Goal: Task Accomplishment & Management: Use online tool/utility

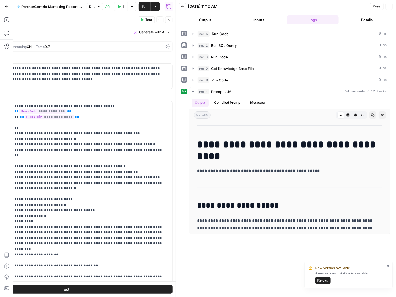
scroll to position [1294, 0]
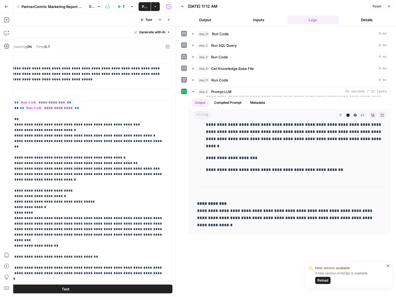
click at [5, 8] on icon "button" at bounding box center [7, 7] width 4 height 4
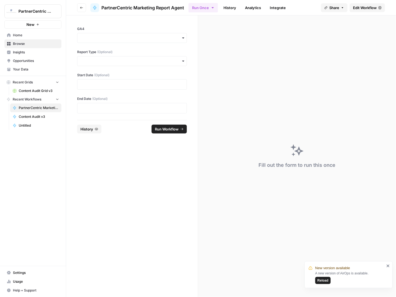
click at [19, 30] on nav "Home Browse Insights Opportunities Your Data" at bounding box center [33, 52] width 66 height 47
click at [18, 34] on span "Home" at bounding box center [36, 35] width 46 height 5
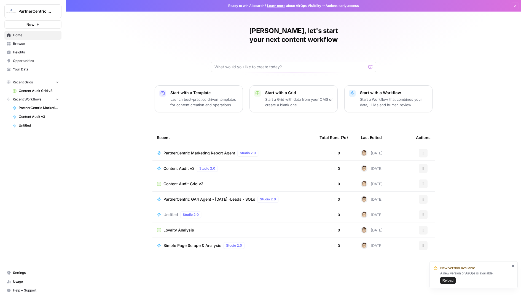
click at [22, 44] on span "Browse" at bounding box center [36, 43] width 46 height 5
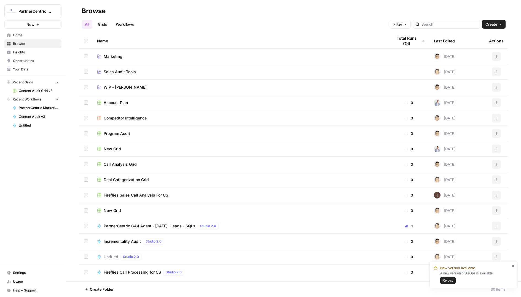
click at [115, 88] on span "WIP - [PERSON_NAME]" at bounding box center [125, 88] width 43 height 6
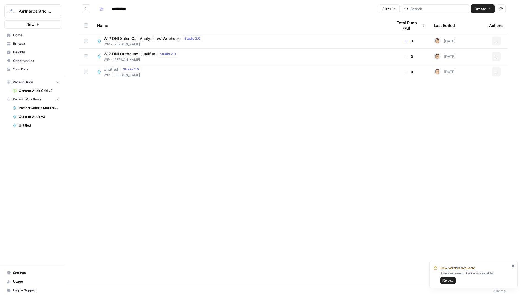
click at [113, 72] on div "Untitled Studio 2.0" at bounding box center [124, 69] width 40 height 7
type input "**********"
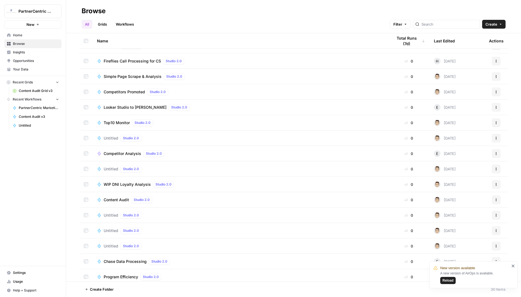
scroll to position [213, 0]
click at [396, 121] on icon "button" at bounding box center [495, 121] width 3 height 3
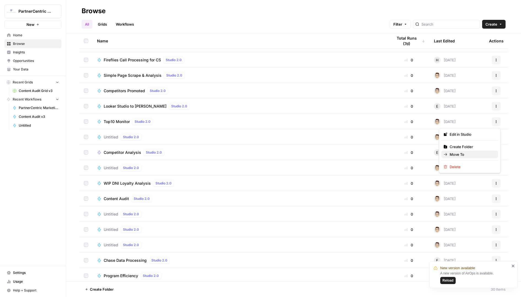
click at [396, 151] on button "Move To" at bounding box center [469, 155] width 57 height 8
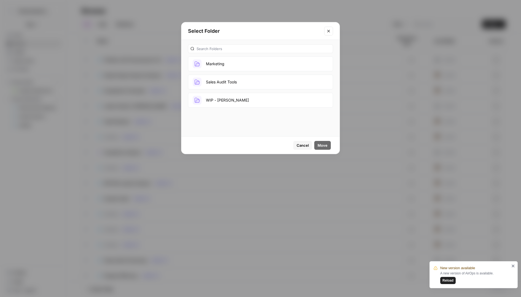
click at [219, 102] on button "WIP - [PERSON_NAME]" at bounding box center [260, 100] width 145 height 15
click at [327, 144] on span "Move" at bounding box center [323, 146] width 10 height 6
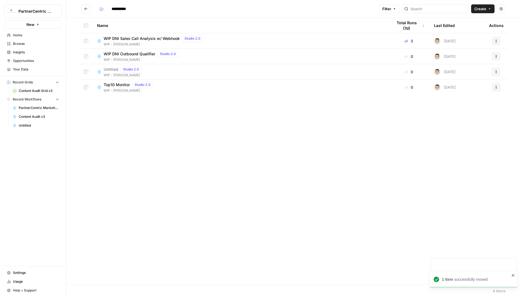
click at [193, 85] on div "Top10 Monitor Studio 2.0 WIP - [PERSON_NAME]" at bounding box center [240, 88] width 287 height 12
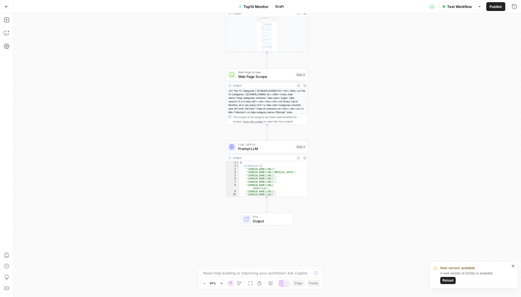
click at [268, 151] on span "Prompt LLM" at bounding box center [265, 148] width 55 height 5
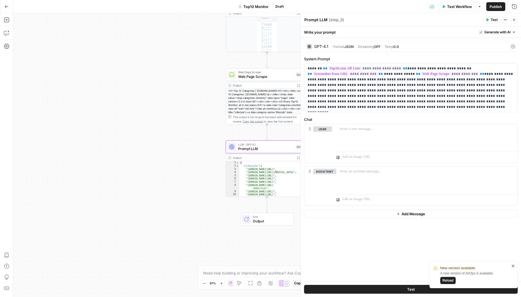
click at [396, 17] on button "Close" at bounding box center [513, 19] width 7 height 7
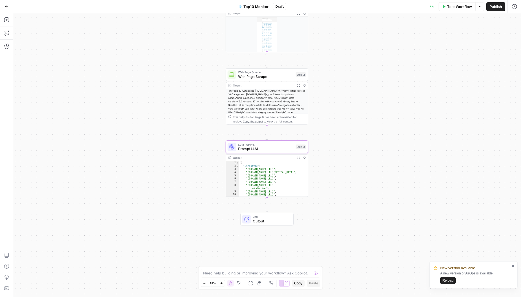
click at [7, 11] on button "Go Back" at bounding box center [7, 7] width 10 height 10
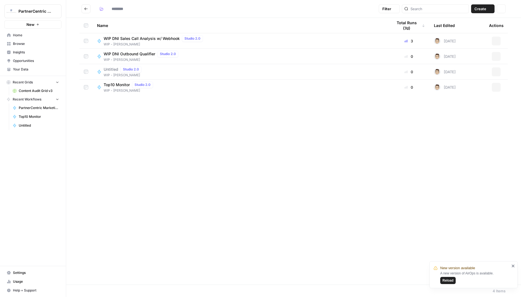
type input "**********"
click at [25, 37] on link "Home" at bounding box center [32, 35] width 57 height 9
click at [113, 92] on span "WIP - [PERSON_NAME]" at bounding box center [130, 90] width 52 height 5
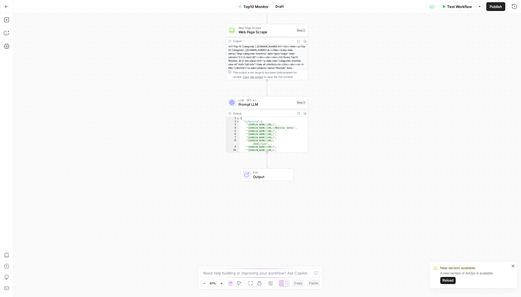
drag, startPoint x: 202, startPoint y: 206, endPoint x: 202, endPoint y: 103, distance: 103.4
click at [202, 103] on div "Workflow Set Inputs Inputs Screenshot from URL Screenshot from URL Step 1 Outpu…" at bounding box center [267, 155] width 508 height 284
click at [275, 107] on div "LLM · GPT-4.1 Prompt LLM Step 3 Copy step Delete step Add Note Test" at bounding box center [267, 102] width 82 height 13
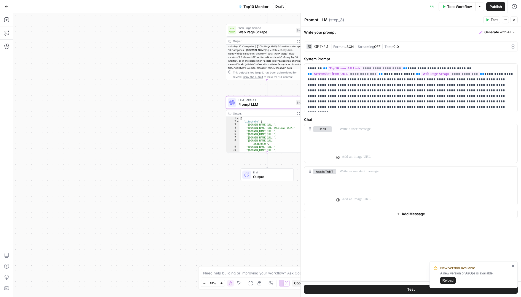
click at [396, 22] on button "Close" at bounding box center [513, 19] width 7 height 7
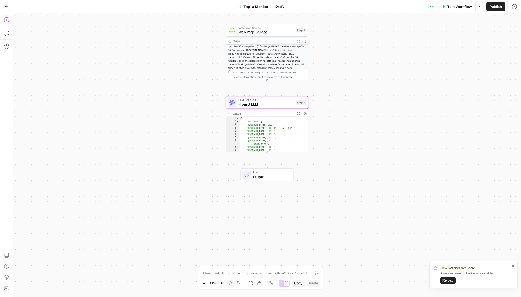
click at [6, 21] on icon "button" at bounding box center [7, 20] width 6 height 6
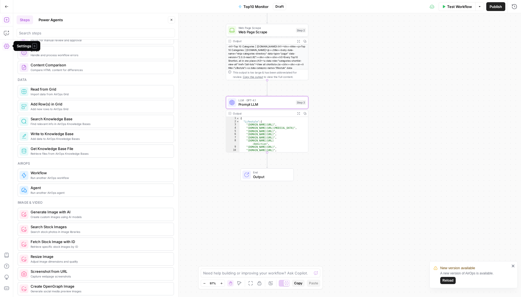
scroll to position [221, 0]
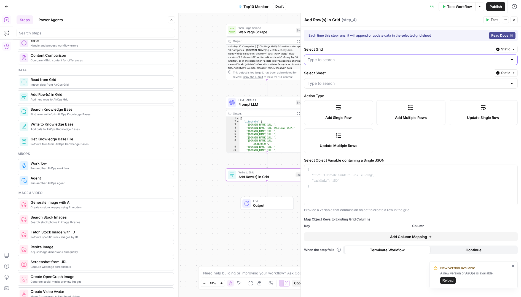
click at [316, 58] on input "Select Grid" at bounding box center [408, 60] width 200 height 6
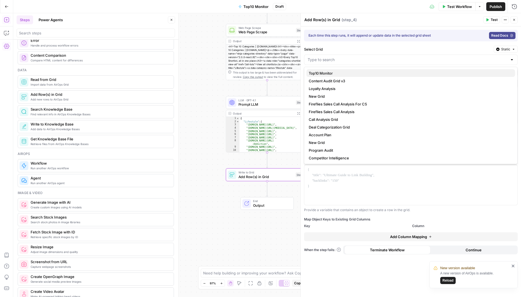
click at [311, 75] on span "Top10 Monitor" at bounding box center [410, 74] width 202 height 6
type input "Top10 Monitor"
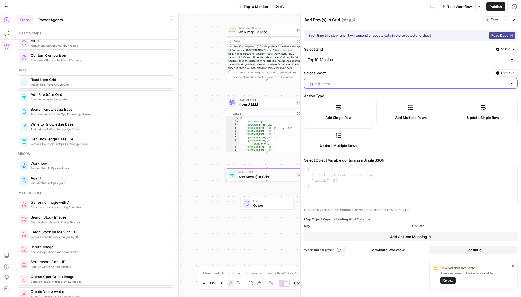
click at [321, 82] on input "Select Sheet" at bounding box center [408, 84] width 200 height 6
click at [316, 105] on span "Updated List" at bounding box center [410, 104] width 202 height 6
type input "Updated List"
click at [396, 124] on div "Add Single Row Add Multiple Rows Update Single Row Update Multiple Rows" at bounding box center [411, 126] width 214 height 53
click at [396, 108] on label "Add Multiple Rows" at bounding box center [410, 112] width 69 height 25
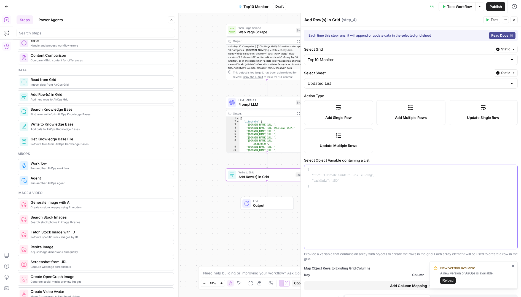
click at [367, 173] on div at bounding box center [410, 207] width 213 height 84
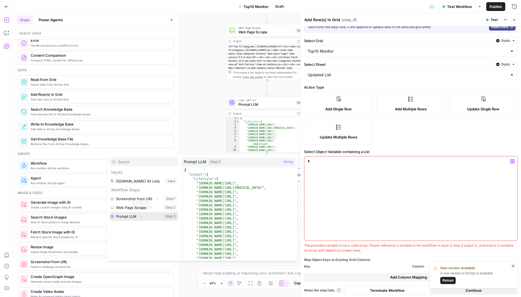
click at [143, 216] on button "Expand" at bounding box center [141, 216] width 7 height 7
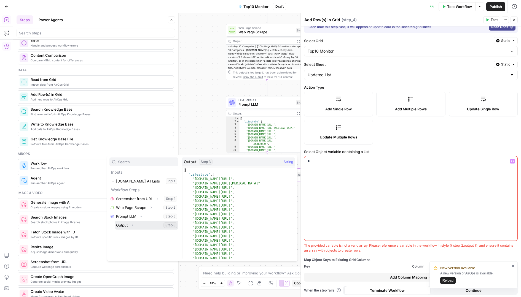
click at [132, 224] on icon "button" at bounding box center [132, 225] width 3 height 3
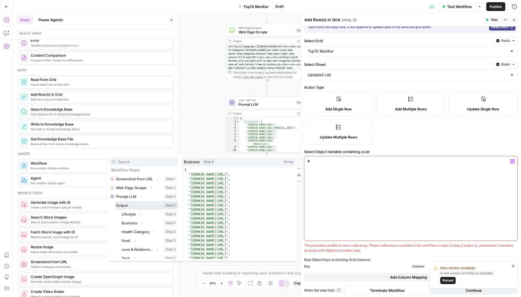
scroll to position [21, 0]
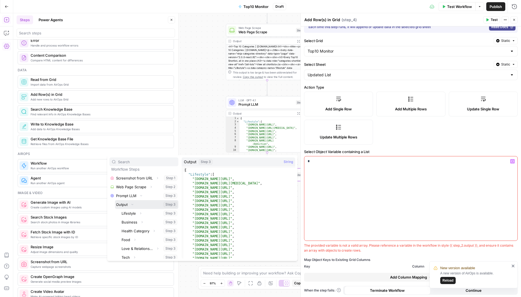
click at [124, 202] on button "Select variable Output" at bounding box center [146, 204] width 63 height 9
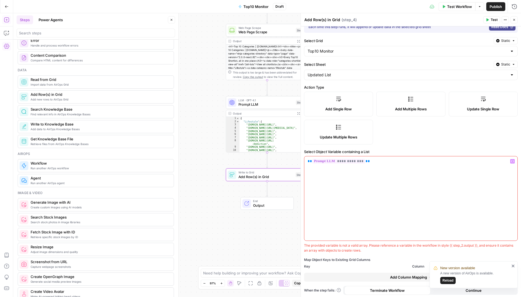
click at [396, 266] on icon "close" at bounding box center [513, 266] width 3 height 3
click at [386, 168] on div "**********" at bounding box center [410, 199] width 213 height 84
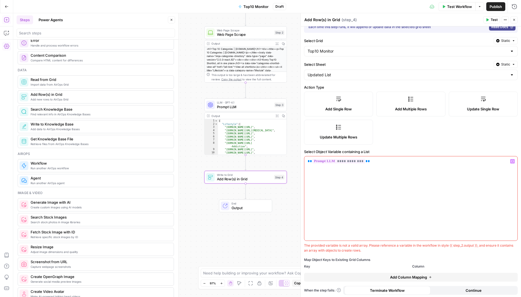
click at [243, 104] on span "LLM · GPT-4.1" at bounding box center [244, 103] width 55 height 4
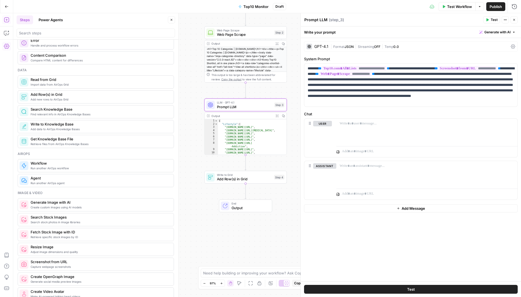
click at [396, 43] on div "GPT-4.1 | Format JSON | Streaming OFF | Temp 0.0" at bounding box center [411, 46] width 214 height 10
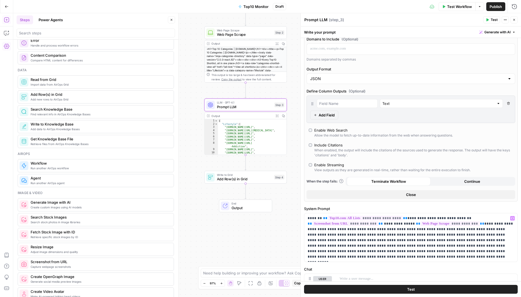
scroll to position [80, 0]
click at [396, 20] on icon "button" at bounding box center [513, 19] width 3 height 3
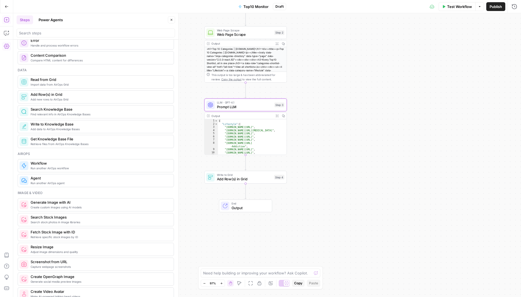
click at [236, 114] on div "Output" at bounding box center [241, 116] width 61 height 4
click at [242, 181] on span "Add Row(s) in Grid" at bounding box center [244, 179] width 55 height 5
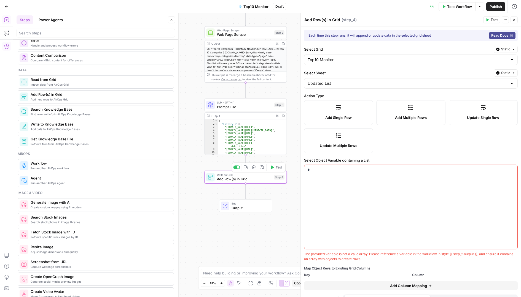
scroll to position [9, 0]
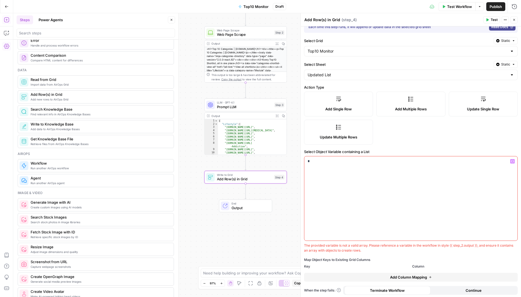
click at [396, 185] on div "*" at bounding box center [410, 199] width 213 height 84
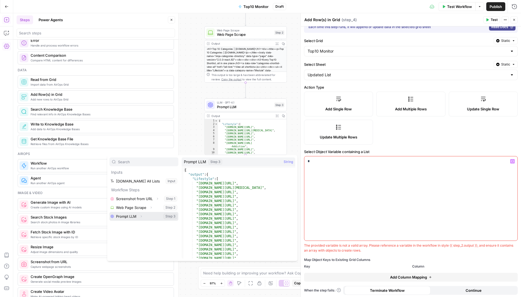
click at [140, 219] on button "Expand" at bounding box center [141, 216] width 7 height 7
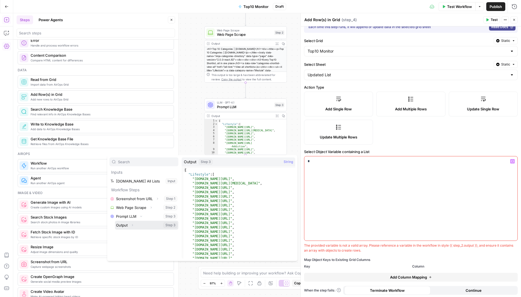
click at [143, 225] on button "Select variable Output" at bounding box center [146, 225] width 63 height 9
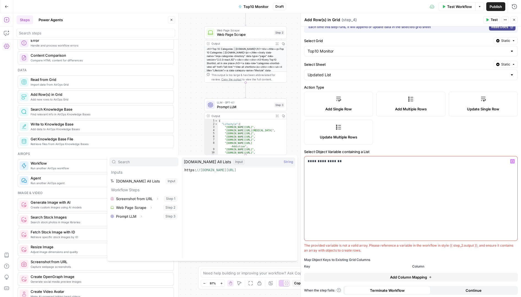
click at [396, 175] on div "**********" at bounding box center [410, 199] width 213 height 84
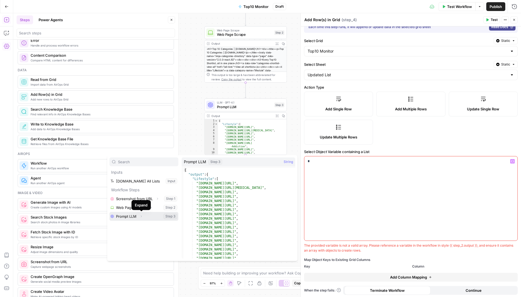
click at [141, 217] on icon "button" at bounding box center [140, 216] width 3 height 3
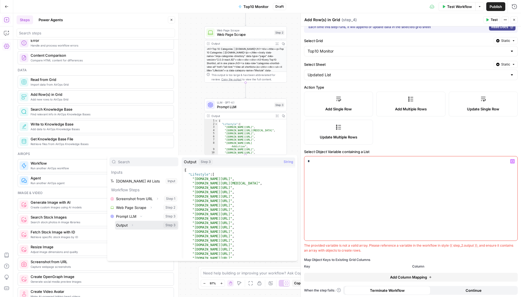
click at [133, 226] on icon "button" at bounding box center [132, 225] width 3 height 3
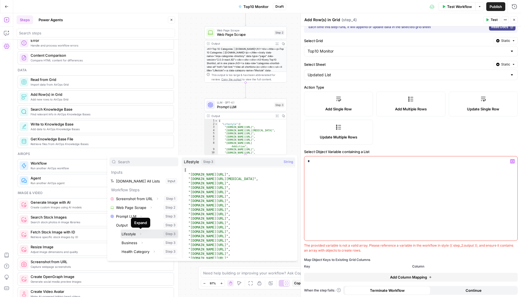
click at [131, 235] on button "Select variable Lifestyle" at bounding box center [149, 234] width 58 height 9
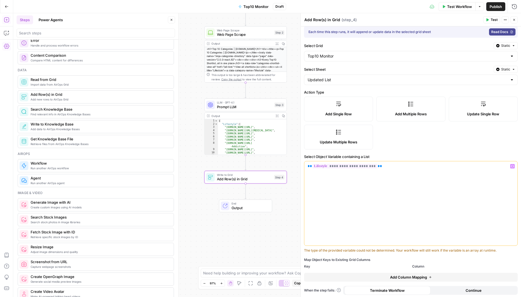
click at [396, 276] on span "Add Column Mapping" at bounding box center [408, 278] width 37 height 6
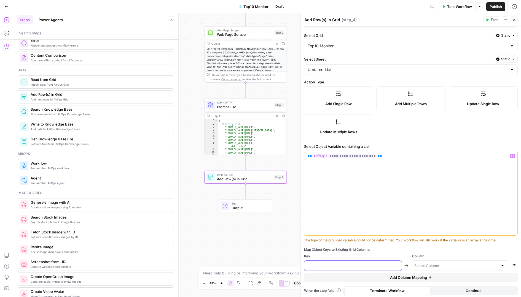
click at [345, 266] on input "text" at bounding box center [353, 266] width 91 height 6
click at [386, 157] on p "**********" at bounding box center [411, 157] width 207 height 6
click at [389, 156] on p "**********" at bounding box center [411, 157] width 207 height 6
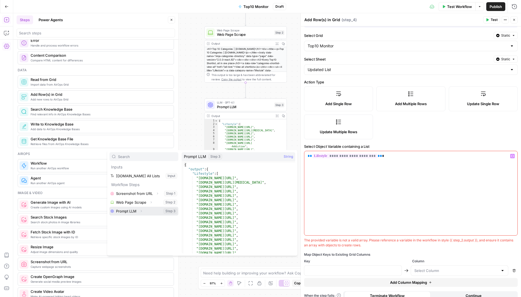
click at [140, 213] on button "Expand" at bounding box center [141, 211] width 7 height 7
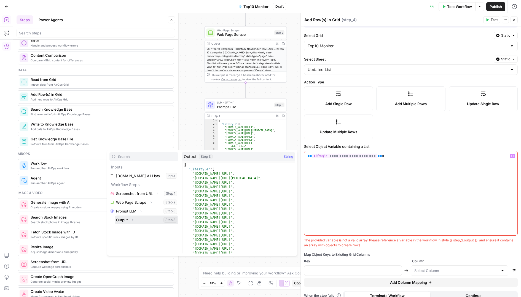
click at [135, 219] on button "Expand" at bounding box center [132, 220] width 7 height 7
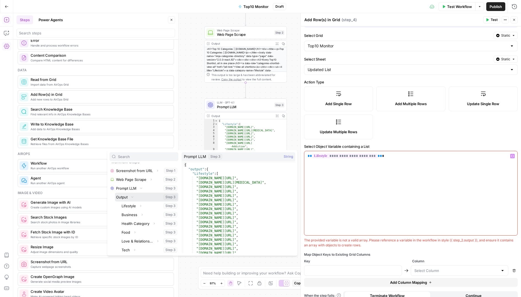
scroll to position [28, 0]
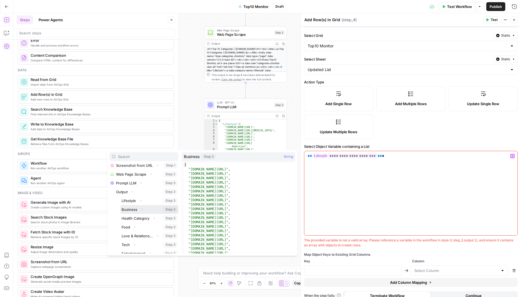
click at [133, 209] on button "Select variable Business" at bounding box center [149, 209] width 58 height 9
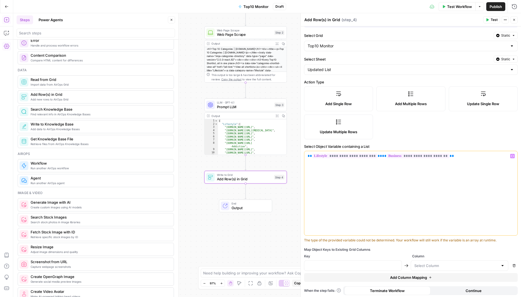
click at [396, 21] on span "Test" at bounding box center [494, 19] width 7 height 5
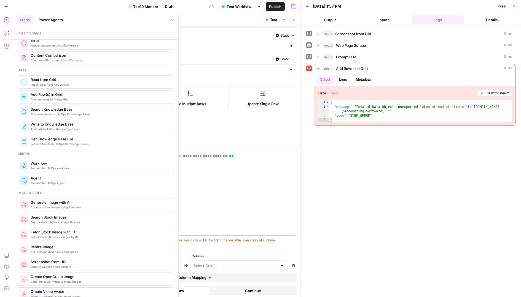
click at [251, 156] on p "**********" at bounding box center [190, 157] width 207 height 6
drag, startPoint x: 260, startPoint y: 156, endPoint x: 99, endPoint y: 150, distance: 161.1
click at [99, 151] on div "**********" at bounding box center [191, 193] width 214 height 85
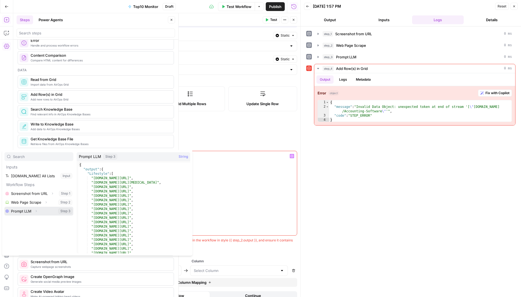
click at [35, 211] on icon "button" at bounding box center [35, 211] width 3 height 3
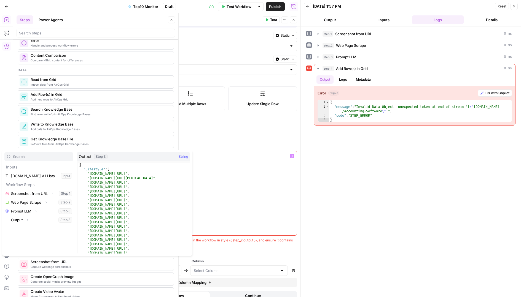
click at [253, 194] on div "*" at bounding box center [190, 193] width 213 height 84
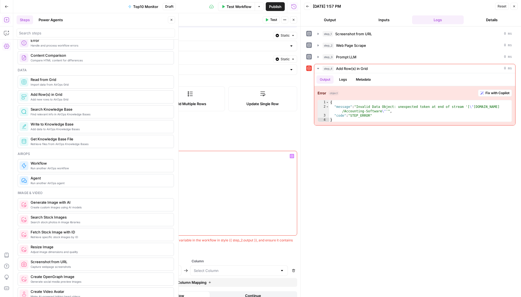
click at [396, 5] on header "Back [DATE] 1:57 PM Reset Close Output Inputs Logs Details" at bounding box center [411, 13] width 220 height 26
click at [396, 5] on button "Close" at bounding box center [513, 6] width 7 height 7
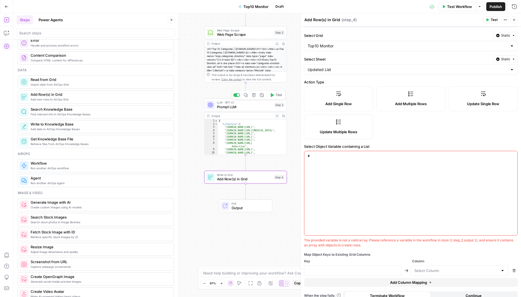
click at [233, 109] on span "Prompt LLM" at bounding box center [244, 106] width 55 height 5
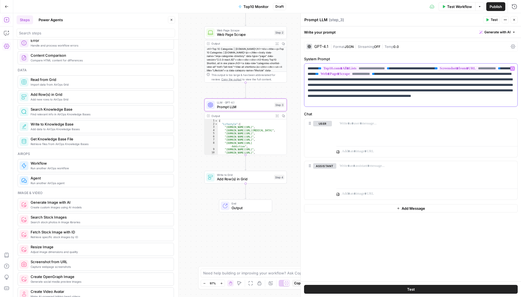
click at [361, 101] on p "**********" at bounding box center [411, 85] width 207 height 39
click at [396, 44] on div "GPT-4.1 | Format JSON | Streaming OFF | Temp 0.0" at bounding box center [411, 46] width 214 height 10
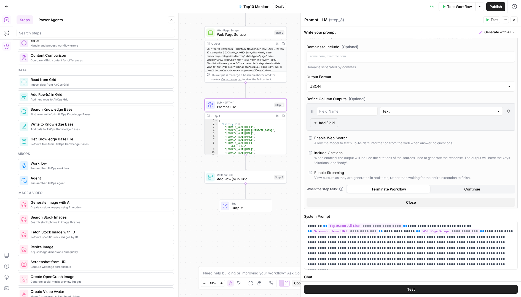
scroll to position [77, 0]
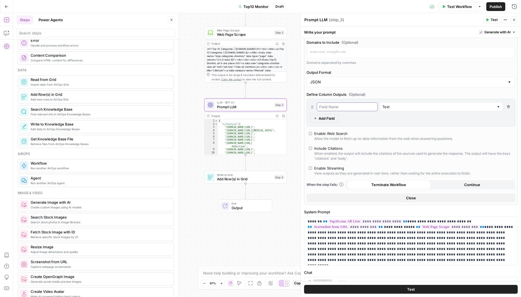
click at [339, 107] on input "text" at bounding box center [347, 107] width 56 height 6
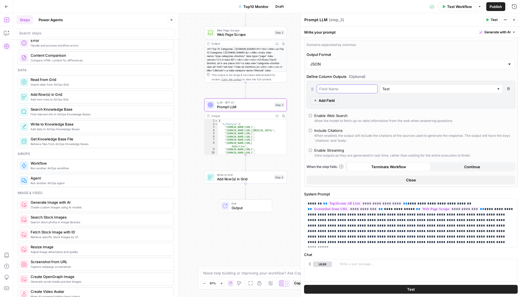
scroll to position [97, 0]
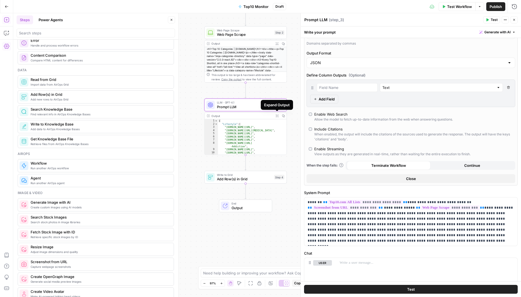
click at [284, 117] on icon "button" at bounding box center [283, 115] width 3 height 3
click at [240, 182] on div "Write to Grid Add Row(s) in Grid Step 4 Copy step Delete step Add Note Test" at bounding box center [245, 177] width 82 height 13
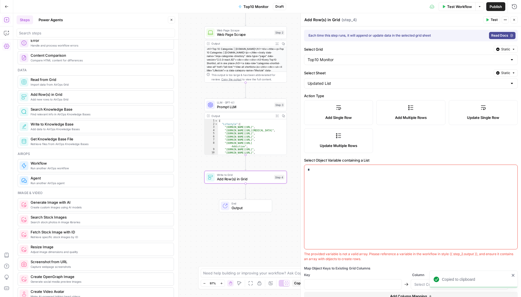
click at [363, 209] on div "*" at bounding box center [410, 207] width 213 height 84
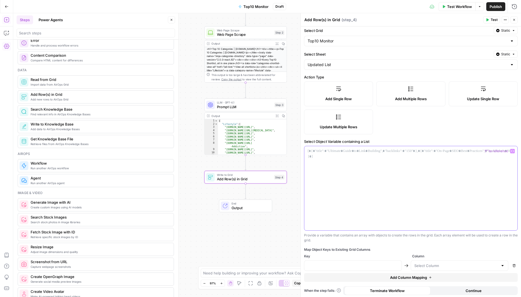
scroll to position [18, 0]
click at [384, 195] on div at bounding box center [410, 189] width 213 height 84
click at [241, 104] on span "LLM · GPT-4.1" at bounding box center [244, 103] width 55 height 4
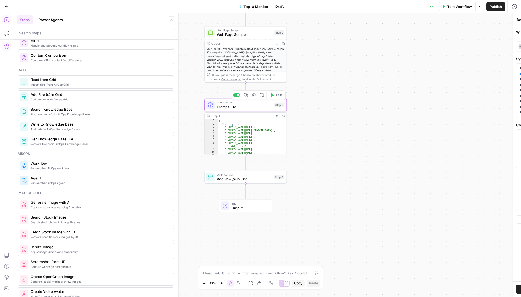
type textarea "Prompt LLM"
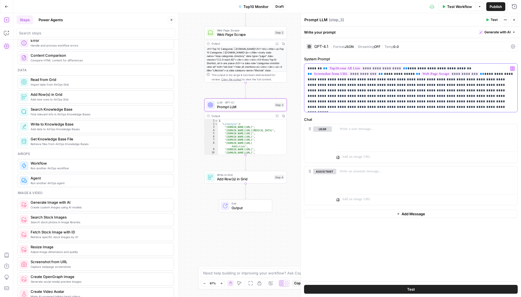
click at [361, 110] on div "**********" at bounding box center [410, 88] width 213 height 49
drag, startPoint x: 477, startPoint y: 72, endPoint x: 494, endPoint y: 123, distance: 53.0
click at [0, 0] on form "**********" at bounding box center [0, 0] width 0 height 0
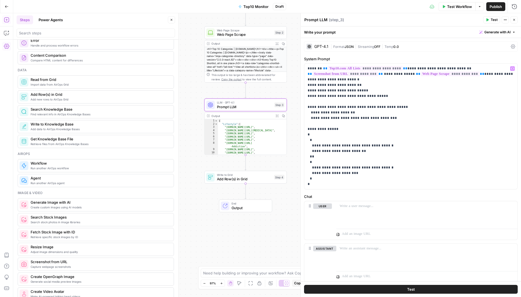
click at [396, 21] on span "Test" at bounding box center [494, 19] width 7 height 5
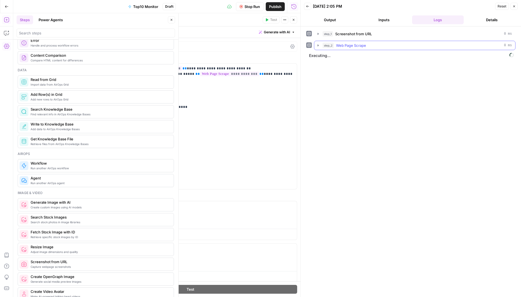
click at [319, 47] on button "step_2 Web Page Scrape 0 ms" at bounding box center [414, 45] width 201 height 9
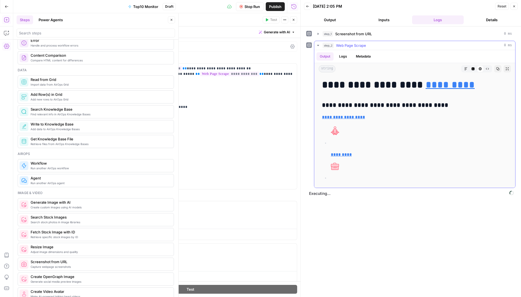
click at [318, 46] on icon "button" at bounding box center [318, 45] width 4 height 4
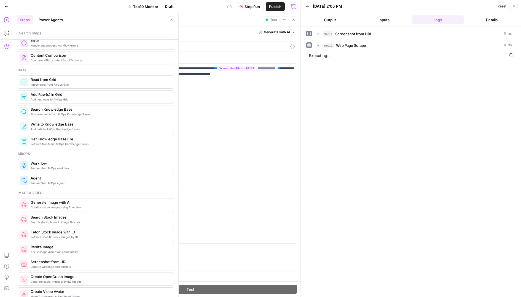
click at [396, 9] on button "Reset" at bounding box center [502, 6] width 14 height 7
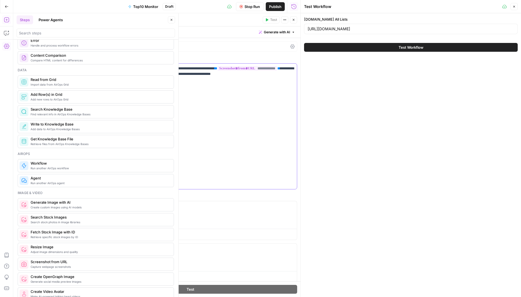
click at [187, 132] on p "**********" at bounding box center [190, 126] width 207 height 121
click at [396, 7] on icon "button" at bounding box center [513, 6] width 3 height 3
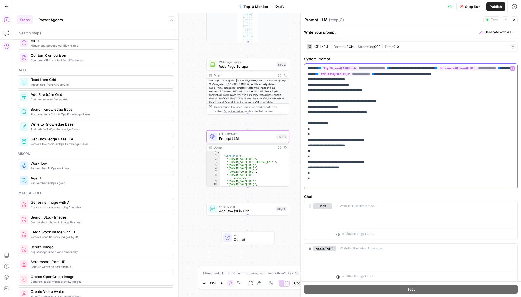
click at [396, 89] on p "**********" at bounding box center [411, 126] width 207 height 121
click at [233, 139] on span "Prompt LLM" at bounding box center [246, 138] width 55 height 5
click at [396, 6] on button "Stop Run" at bounding box center [470, 6] width 28 height 9
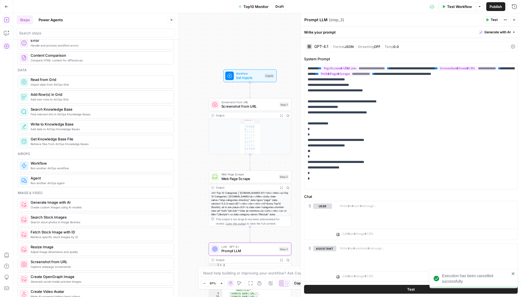
drag, startPoint x: 193, startPoint y: 45, endPoint x: 195, endPoint y: 158, distance: 112.5
click at [195, 158] on div "Workflow Set Inputs Inputs Screenshot from URL Screenshot from URL Step 1 Outpu…" at bounding box center [267, 155] width 508 height 284
click at [256, 107] on span "Screenshot from URL" at bounding box center [249, 106] width 56 height 5
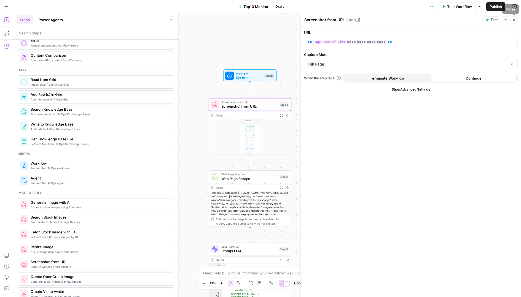
click at [396, 6] on span "Test Workflow" at bounding box center [459, 7] width 25 height 6
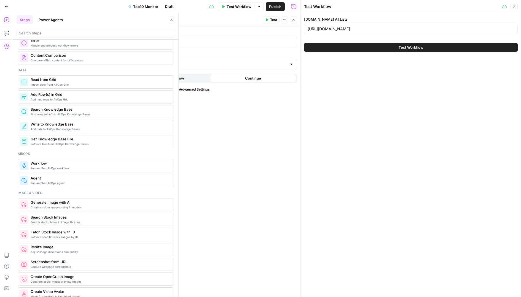
click at [393, 43] on button "Test Workflow" at bounding box center [411, 47] width 214 height 9
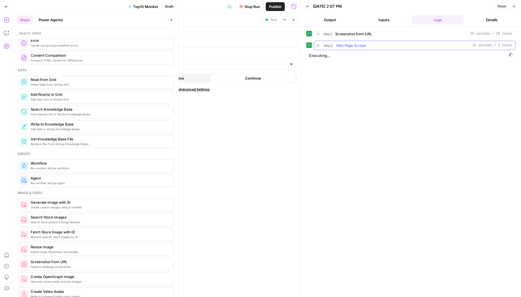
click at [317, 45] on icon "button" at bounding box center [318, 45] width 4 height 4
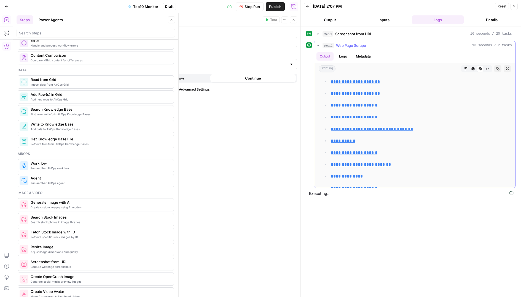
scroll to position [3867, 0]
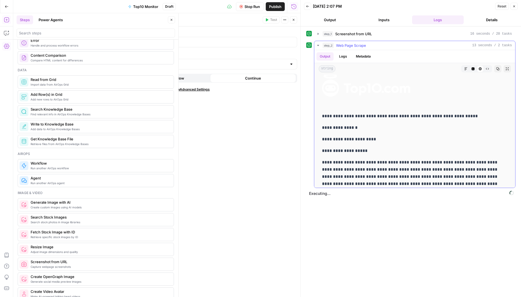
click at [317, 45] on icon "button" at bounding box center [318, 45] width 4 height 4
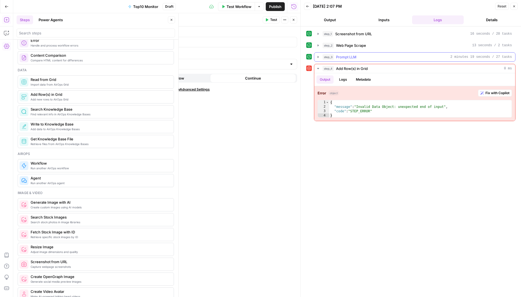
click at [319, 57] on icon "button" at bounding box center [318, 57] width 4 height 4
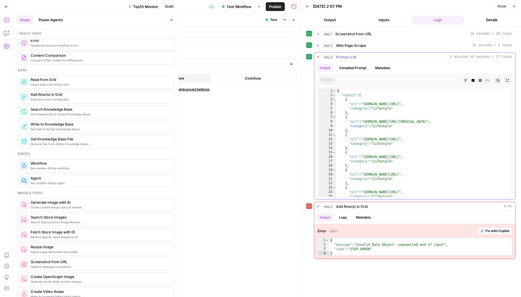
click at [319, 57] on icon "button" at bounding box center [318, 57] width 4 height 4
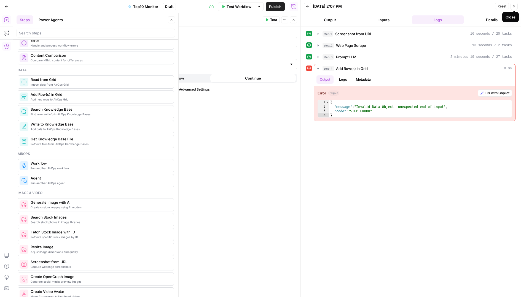
click at [396, 9] on button "Close" at bounding box center [513, 6] width 7 height 7
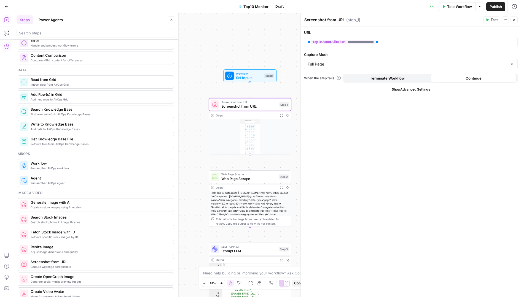
scroll to position [7, 0]
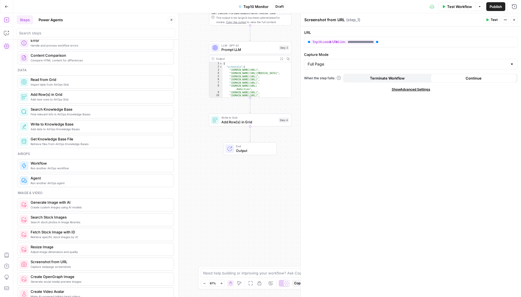
click at [254, 125] on div "Write to Grid Add Row(s) in Grid Step 4 Copy step Delete step Add Note Test" at bounding box center [250, 120] width 82 height 13
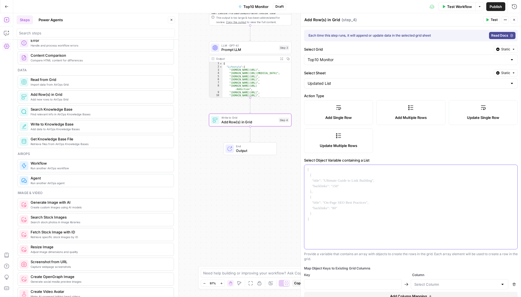
click at [378, 168] on p at bounding box center [411, 170] width 206 height 6
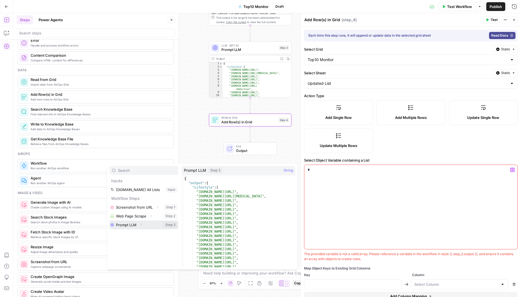
click at [143, 224] on button "Expand" at bounding box center [141, 225] width 7 height 7
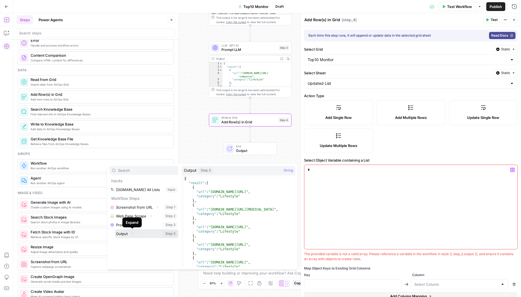
click at [142, 234] on button "Select variable Output" at bounding box center [146, 234] width 63 height 9
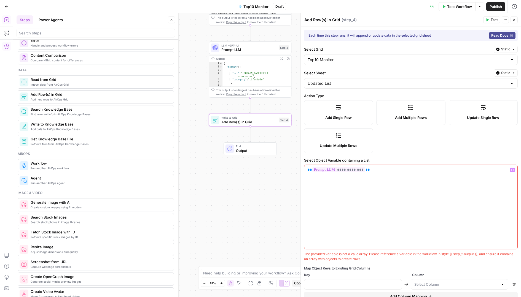
scroll to position [19, 0]
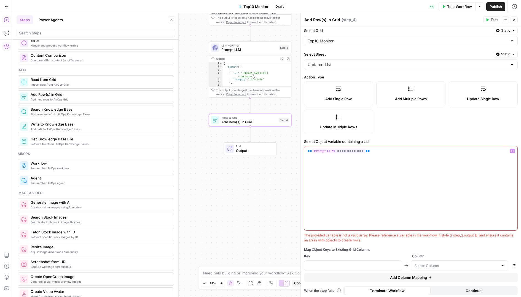
click at [329, 256] on span "Key" at bounding box center [357, 256] width 106 height 5
click at [375, 160] on div "**********" at bounding box center [410, 188] width 213 height 84
click at [396, 20] on icon "button" at bounding box center [487, 19] width 3 height 3
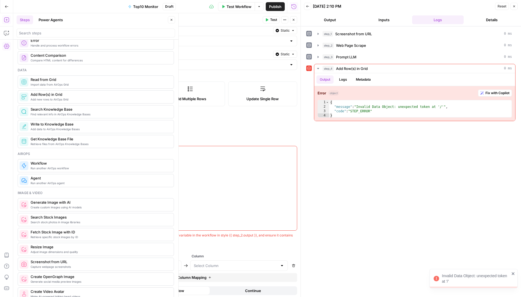
click at [279, 164] on div "**********" at bounding box center [190, 188] width 213 height 84
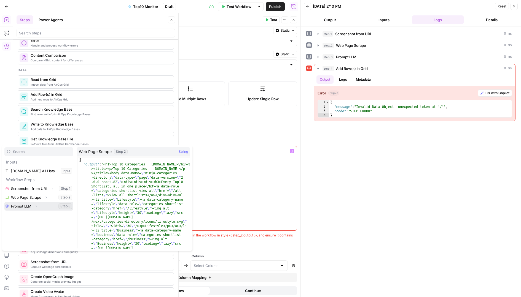
click at [38, 206] on button "Expand" at bounding box center [36, 206] width 7 height 7
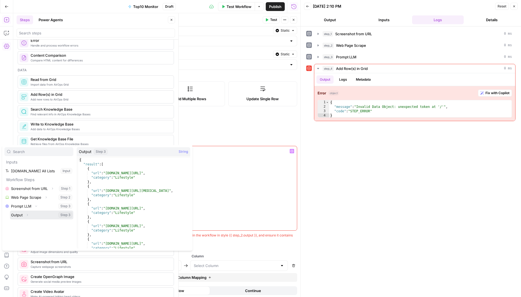
click at [28, 216] on icon "button" at bounding box center [27, 215] width 3 height 3
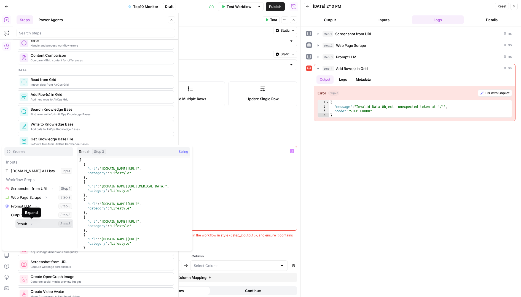
click at [31, 224] on icon "button" at bounding box center [31, 223] width 3 height 3
click at [26, 225] on button "Select variable Result" at bounding box center [44, 224] width 58 height 9
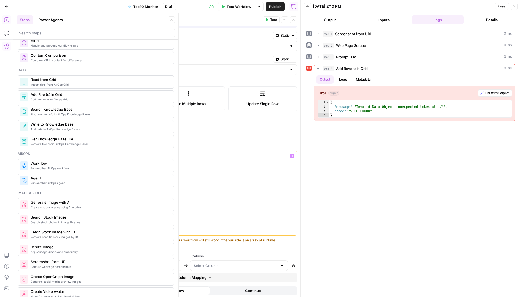
scroll to position [14, 0]
click at [268, 19] on icon "button" at bounding box center [266, 19] width 3 height 3
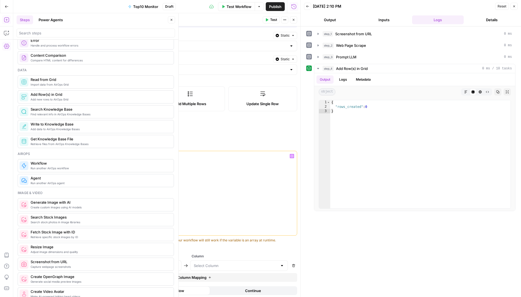
click at [120, 270] on div at bounding box center [133, 266] width 98 height 10
click at [239, 266] on input "text" at bounding box center [236, 266] width 84 height 6
type input "Title"
click at [231, 191] on div "**********" at bounding box center [190, 193] width 213 height 84
click at [171, 19] on icon "button" at bounding box center [171, 19] width 3 height 3
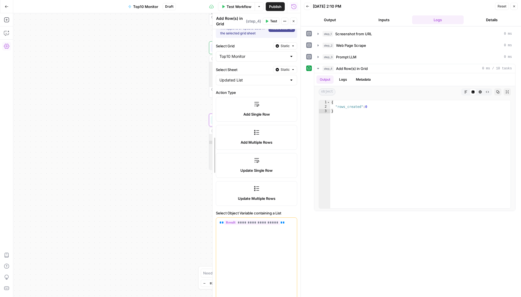
drag, startPoint x: 80, startPoint y: 113, endPoint x: 235, endPoint y: 113, distance: 155.2
drag, startPoint x: 170, startPoint y: 138, endPoint x: 18, endPoint y: 102, distance: 156.1
click at [18, 102] on div "Workflow Set Inputs Inputs Screenshot from URL Screenshot from URL Step 1 Outpu…" at bounding box center [156, 155] width 287 height 284
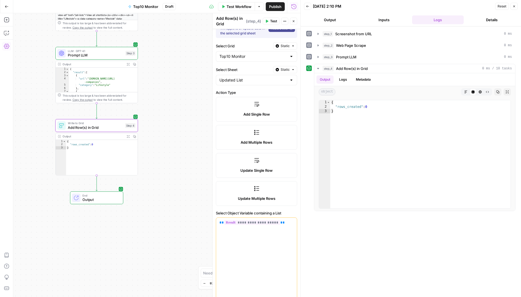
drag, startPoint x: 189, startPoint y: 29, endPoint x: 188, endPoint y: 70, distance: 41.7
click at [188, 70] on div "Workflow Set Inputs Inputs Screenshot from URL Screenshot from URL Step 1 Outpu…" at bounding box center [156, 155] width 287 height 284
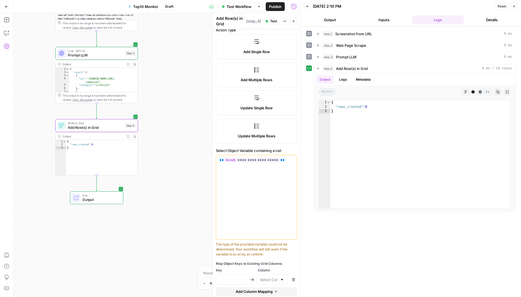
scroll to position [90, 0]
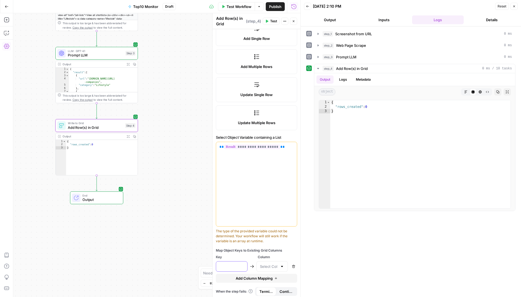
click at [229, 264] on input "text" at bounding box center [231, 267] width 25 height 6
type input "url"
type input "Title"
click at [220, 275] on button "Add Column Mapping" at bounding box center [256, 278] width 81 height 9
click at [232, 277] on input "text" at bounding box center [231, 280] width 25 height 6
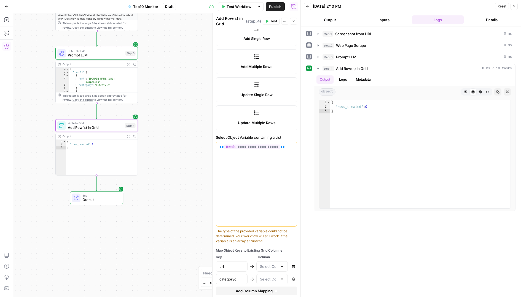
click at [280, 278] on div at bounding box center [282, 280] width 4 height 6
click at [240, 278] on input "categoryq" at bounding box center [231, 280] width 25 height 6
type input "category"
click at [270, 277] on input "text" at bounding box center [269, 280] width 18 height 6
type input "Category"
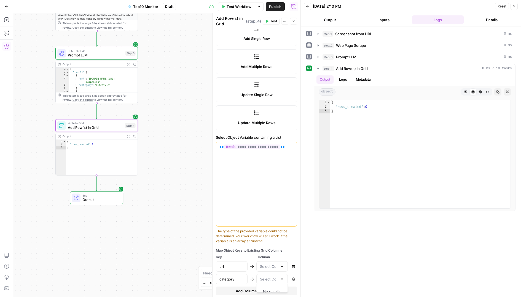
click at [354, 268] on div "step_1 Screenshot from URL 0 ms step_2 Web Page Scrape 0 ms step_3 Prompt LLM 0…" at bounding box center [410, 161] width 209 height 265
click at [280, 268] on div at bounding box center [272, 267] width 32 height 10
click at [271, 276] on span "Title" at bounding box center [271, 279] width 20 height 6
type input "Title"
click at [279, 276] on div at bounding box center [272, 279] width 32 height 10
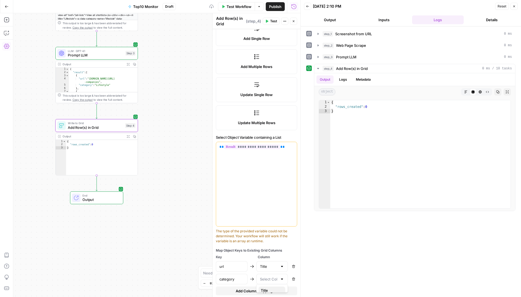
click at [274, 289] on button "Title" at bounding box center [272, 291] width 27 height 8
type input "Title"
click at [283, 278] on div at bounding box center [282, 280] width 4 height 6
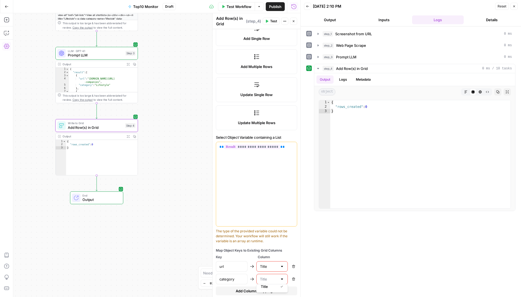
type input "Title"
click at [295, 278] on button "Remove" at bounding box center [293, 279] width 7 height 7
click at [269, 278] on span "Add Column Mapping" at bounding box center [254, 279] width 37 height 6
click at [233, 280] on div at bounding box center [232, 279] width 32 height 10
type input "category"
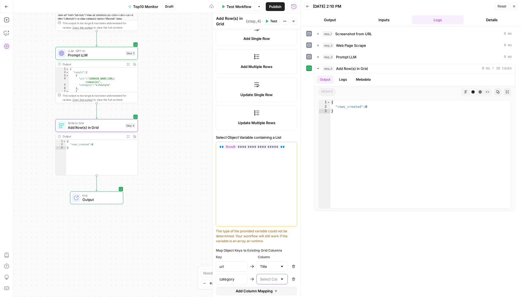
click at [268, 279] on input "text" at bounding box center [269, 280] width 18 height 6
click at [294, 278] on icon "button" at bounding box center [293, 279] width 3 height 3
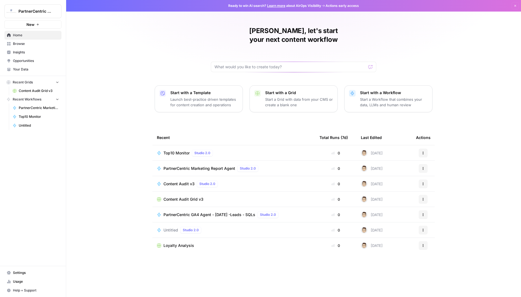
click at [34, 56] on link "Insights" at bounding box center [32, 52] width 57 height 9
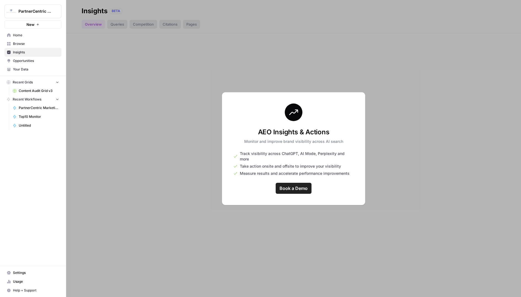
click at [281, 212] on div at bounding box center [293, 148] width 455 height 297
click at [33, 67] on span "Your Data" at bounding box center [36, 69] width 46 height 5
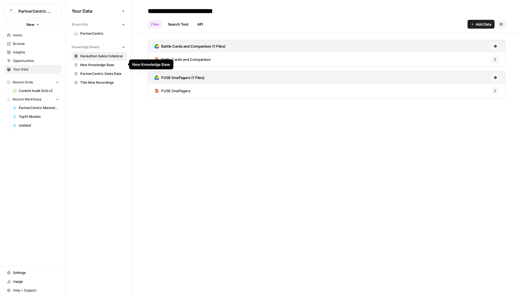
click at [106, 71] on span "PartnerCentric Sales Data" at bounding box center [102, 73] width 44 height 5
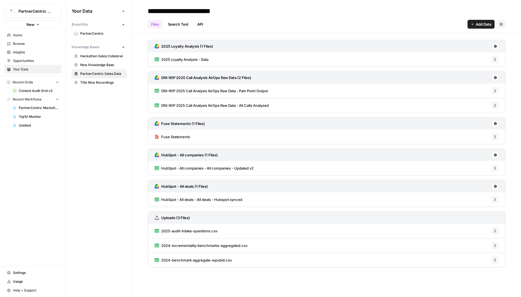
click at [37, 23] on icon "button" at bounding box center [37, 24] width 3 height 3
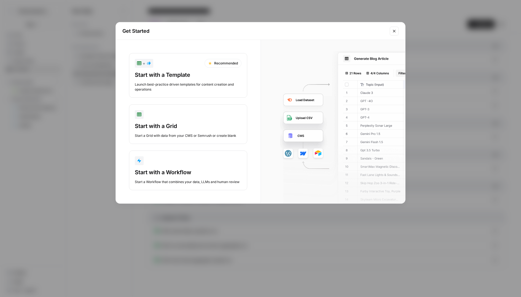
click at [212, 138] on button "Start with a Grid Start a Grid with data from your CMS or Semrush or create bla…" at bounding box center [188, 124] width 118 height 40
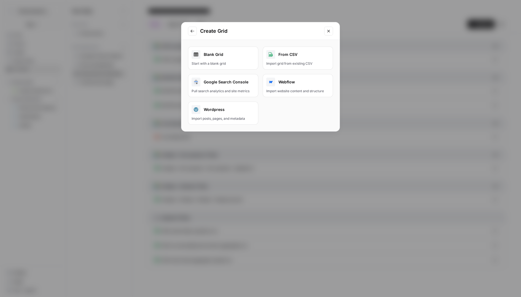
click at [332, 33] on button "Close modal" at bounding box center [328, 31] width 9 height 9
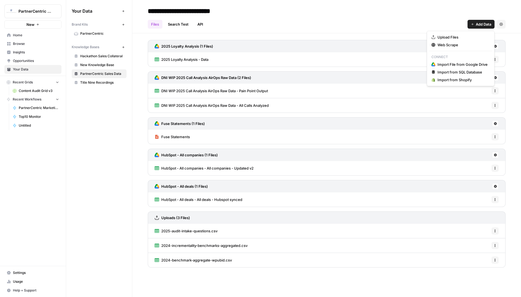
click at [473, 28] on button "Add Data" at bounding box center [480, 24] width 27 height 9
click at [45, 25] on button "New" at bounding box center [32, 24] width 57 height 8
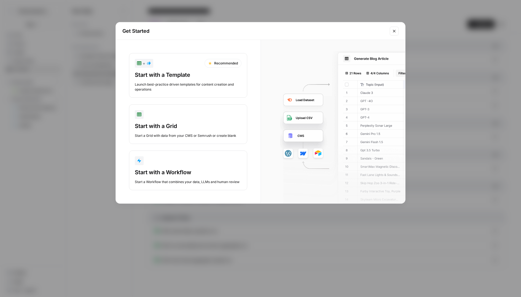
click at [196, 126] on div "Start with a Grid" at bounding box center [188, 126] width 107 height 8
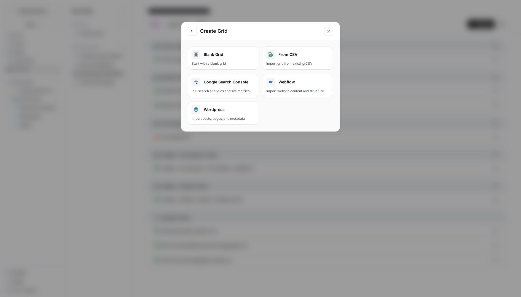
click at [217, 59] on link "Blank Grid Start with a blank grid" at bounding box center [223, 58] width 70 height 23
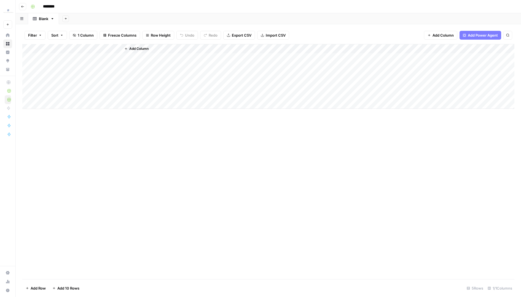
click at [77, 57] on div "Add Column" at bounding box center [268, 76] width 492 height 65
click at [69, 48] on div "Add Column" at bounding box center [268, 76] width 492 height 65
click at [69, 48] on div at bounding box center [82, 49] width 80 height 11
click at [60, 61] on input "Title" at bounding box center [75, 62] width 56 height 6
type input "URL"
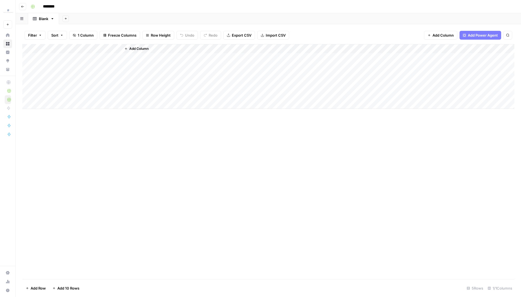
click at [102, 224] on div "Add Column" at bounding box center [268, 161] width 492 height 235
click at [60, 55] on div "Add Column" at bounding box center [268, 76] width 492 height 65
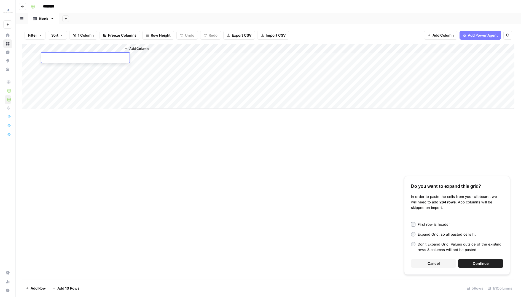
click at [483, 263] on span "Continue" at bounding box center [481, 264] width 16 height 6
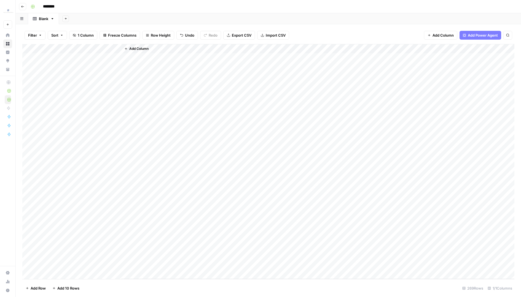
click at [54, 3] on input "********" at bounding box center [56, 6] width 31 height 9
type input "**********"
click at [101, 8] on div "**********" at bounding box center [271, 6] width 487 height 9
click at [52, 19] on icon "button" at bounding box center [53, 18] width 2 height 1
click at [67, 28] on span "Rename Sheet" at bounding box center [74, 29] width 26 height 6
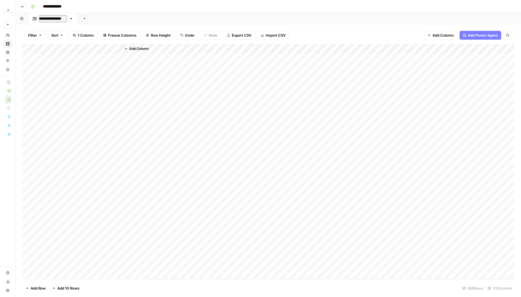
type input "**********"
click at [116, 20] on div "Add Sheet" at bounding box center [300, 18] width 441 height 11
click at [84, 18] on button "Add Sheet" at bounding box center [87, 18] width 7 height 7
click at [105, 38] on span "Blank" at bounding box center [114, 38] width 41 height 6
click at [103, 20] on icon "button" at bounding box center [105, 19] width 4 height 4
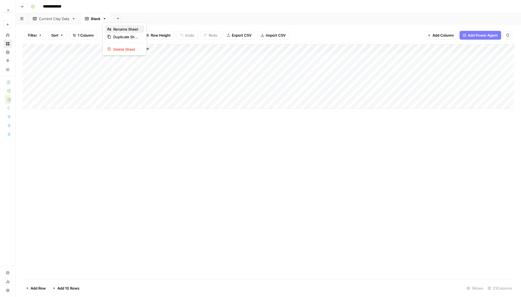
click at [116, 26] on span "Rename Sheet" at bounding box center [126, 29] width 26 height 6
type input "*"
type input "**********"
click at [47, 17] on div "Current Clay Data" at bounding box center [54, 19] width 31 height 6
click at [89, 23] on link "Updated List" at bounding box center [101, 18] width 43 height 11
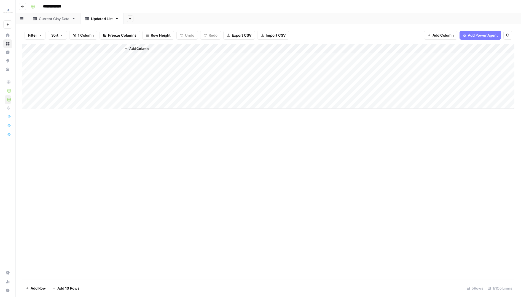
click at [26, 59] on div "Add Column" at bounding box center [268, 76] width 492 height 65
click at [31, 96] on div "Add Column" at bounding box center [268, 76] width 492 height 65
click at [36, 291] on button "Delete 5 Rows" at bounding box center [37, 288] width 31 height 9
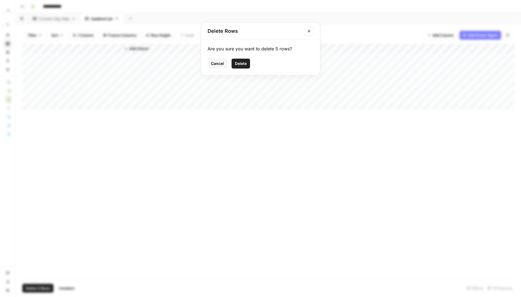
click at [236, 68] on button "Delete" at bounding box center [241, 64] width 18 height 10
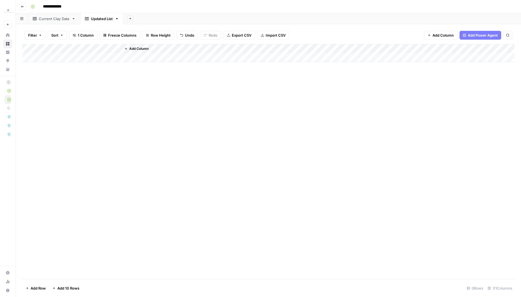
click at [141, 48] on span "Add Column" at bounding box center [138, 48] width 19 height 5
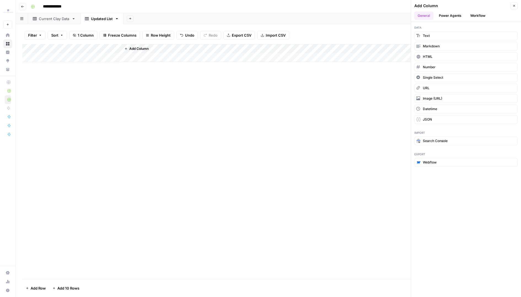
click at [440, 39] on button "Text" at bounding box center [465, 35] width 103 height 9
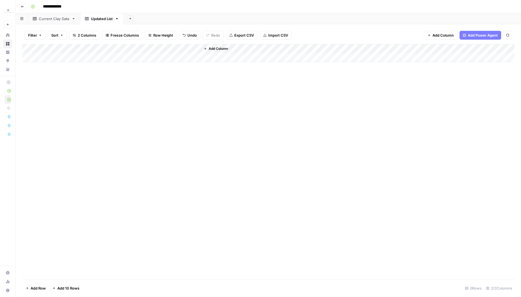
click at [149, 50] on div "Add Column" at bounding box center [268, 53] width 492 height 18
click at [141, 63] on input "New Column" at bounding box center [154, 62] width 56 height 6
type input "Category"
click at [277, 197] on div "Add Column" at bounding box center [268, 161] width 492 height 235
click at [96, 44] on div "Add Column" at bounding box center [268, 53] width 492 height 18
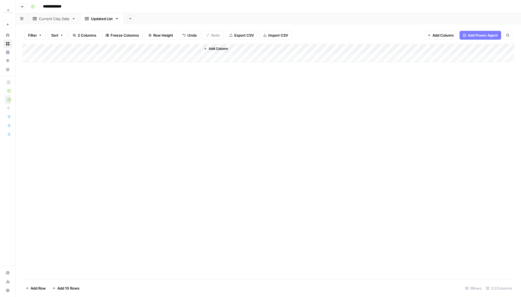
click at [51, 16] on div "Current Clay Data" at bounding box center [54, 19] width 31 height 6
click at [102, 14] on link "Updated List" at bounding box center [101, 18] width 43 height 11
click at [49, 20] on div "Current Clay Data" at bounding box center [54, 19] width 31 height 6
click at [145, 44] on div "Add Column" at bounding box center [317, 161] width 393 height 235
click at [143, 47] on span "Add Column" at bounding box center [138, 48] width 19 height 5
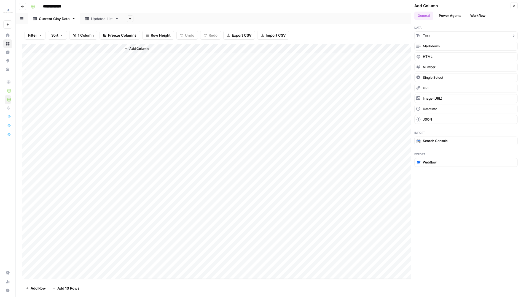
click at [447, 39] on button "Text" at bounding box center [465, 35] width 103 height 9
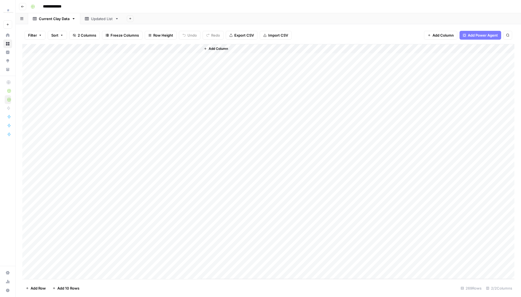
click at [145, 48] on div "Add Column" at bounding box center [268, 161] width 492 height 235
click at [139, 62] on input "New Column" at bounding box center [154, 62] width 56 height 6
type input "Category"
click at [149, 61] on div "Add Column" at bounding box center [268, 161] width 492 height 235
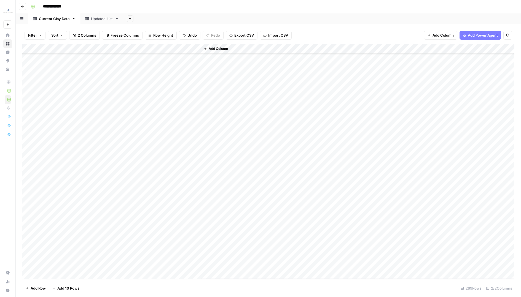
click at [109, 18] on div "Updated List" at bounding box center [102, 19] width 22 height 6
click at [220, 52] on button "Add Column" at bounding box center [215, 48] width 29 height 7
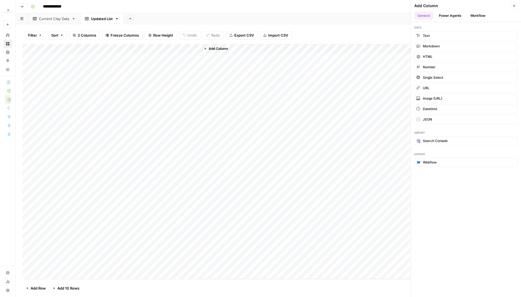
click at [457, 13] on button "Power Agents" at bounding box center [449, 16] width 29 height 8
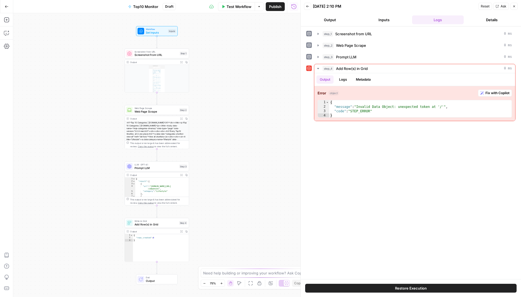
click at [149, 227] on div "Write to Grid Add Row(s) in Grid Step 4 Copy step Delete step Add Note Test" at bounding box center [157, 223] width 64 height 10
type input "Updated List"
type input "Top10 Monitor"
type input "Title"
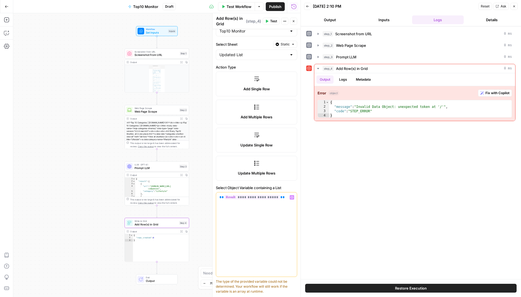
scroll to position [90, 0]
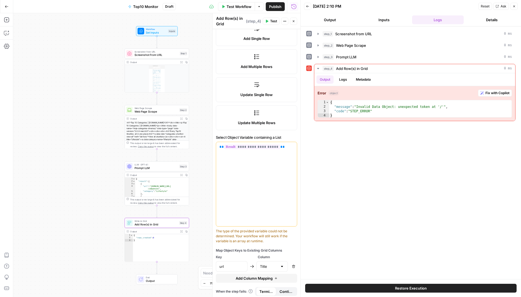
click at [250, 276] on span "Add Column Mapping" at bounding box center [254, 279] width 37 height 6
click at [223, 280] on div at bounding box center [232, 279] width 32 height 10
type input "category"
click at [283, 277] on div at bounding box center [282, 280] width 4 height 6
click at [277, 265] on span "Category" at bounding box center [271, 264] width 20 height 6
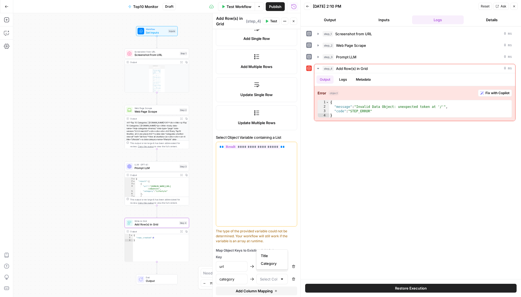
type input "Category"
click at [270, 20] on button "Test" at bounding box center [271, 21] width 17 height 7
